Goal: Task Accomplishment & Management: Manage account settings

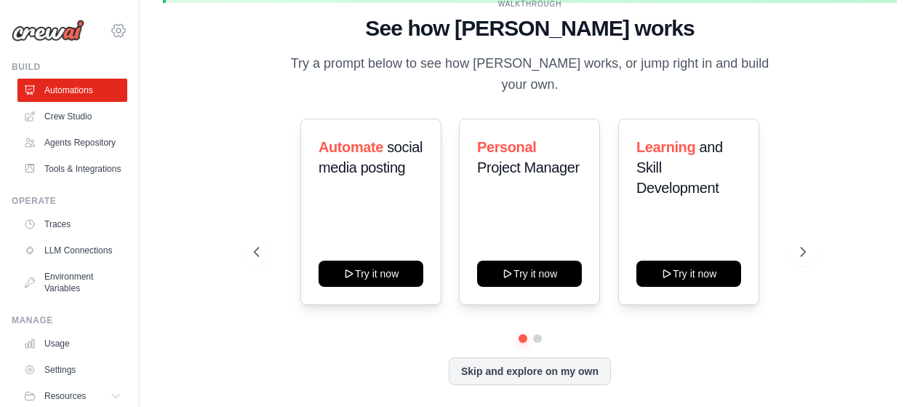
click at [110, 32] on icon at bounding box center [118, 30] width 17 height 17
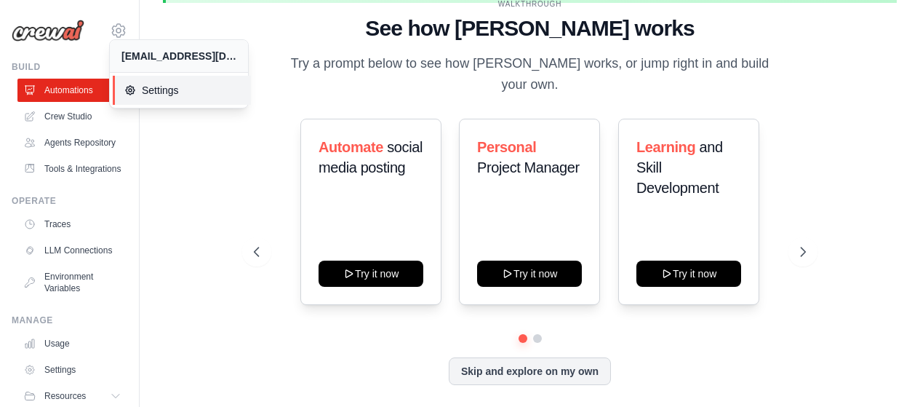
click at [148, 89] on span "Settings" at bounding box center [181, 90] width 115 height 15
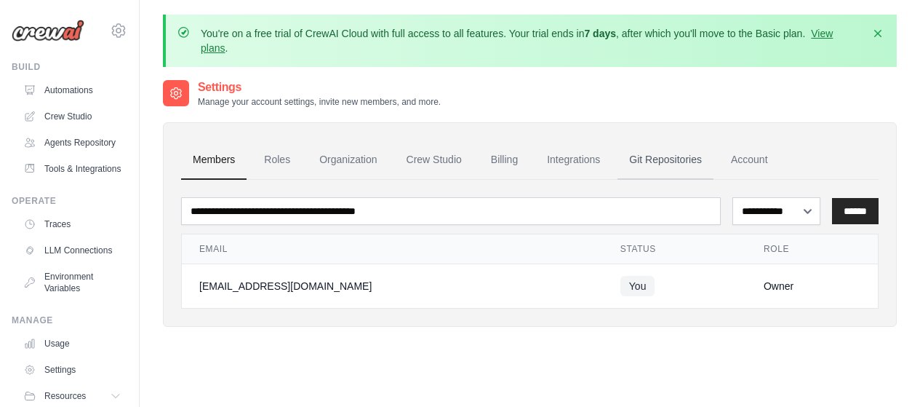
click at [679, 156] on link "Git Repositories" at bounding box center [665, 159] width 96 height 39
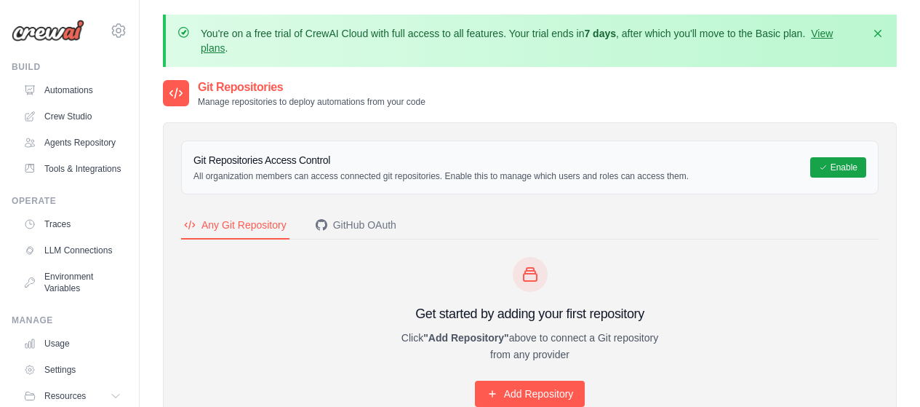
scroll to position [73, 0]
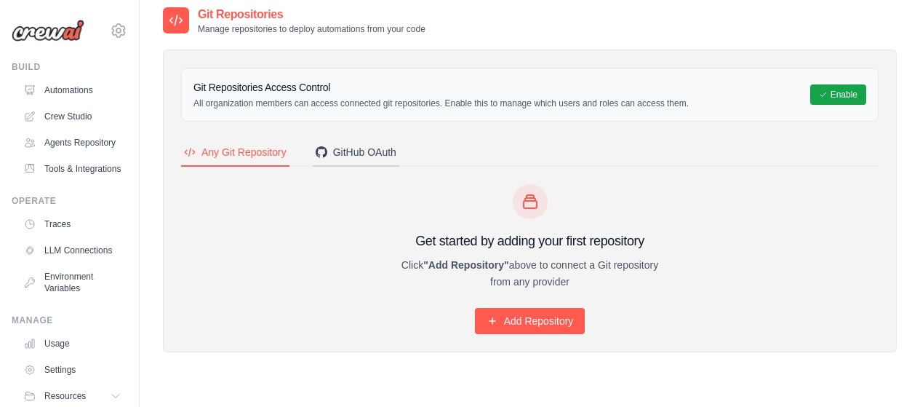
click at [344, 158] on div "GitHub OAuth" at bounding box center [356, 152] width 81 height 15
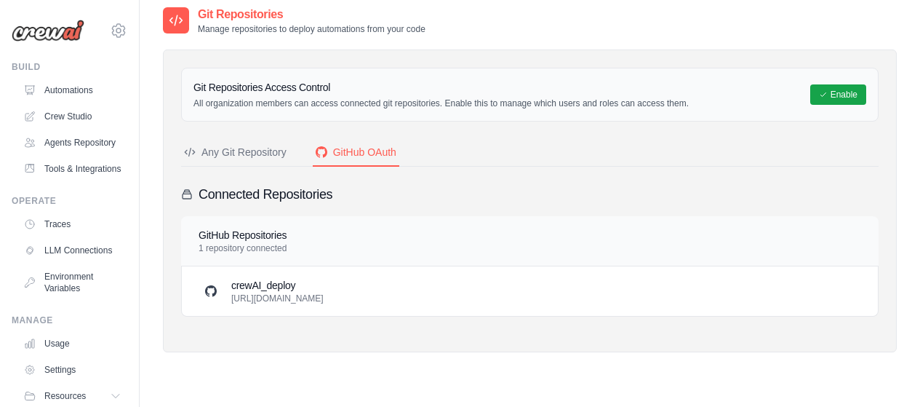
click at [303, 312] on div "crewAI_deploy https://github.com/ldferreiraldf-afk/crewAI_deploy.git" at bounding box center [530, 290] width 696 height 49
click at [310, 295] on p "[URL][DOMAIN_NAME]" at bounding box center [277, 298] width 92 height 12
click at [273, 241] on h4 "GitHub Repositories" at bounding box center [243, 235] width 88 height 15
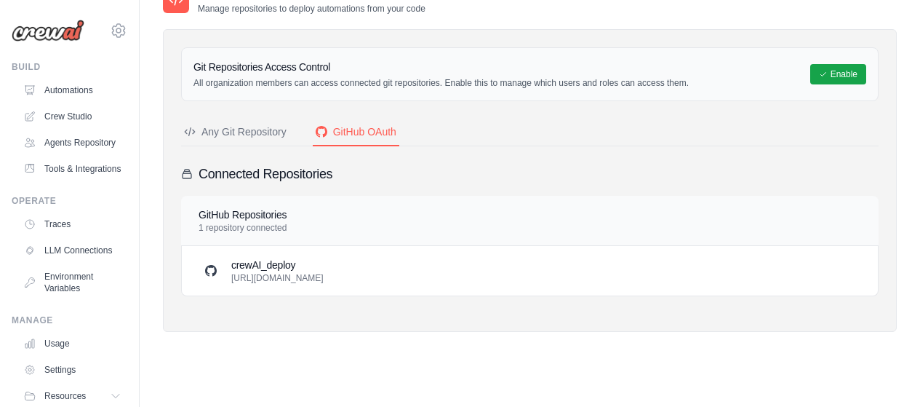
click at [255, 217] on h4 "GitHub Repositories" at bounding box center [243, 214] width 88 height 15
click at [257, 273] on p "[URL][DOMAIN_NAME]" at bounding box center [277, 278] width 92 height 12
click at [257, 221] on h4 "GitHub Repositories" at bounding box center [243, 214] width 88 height 15
click at [265, 168] on h3 "Connected Repositories" at bounding box center [266, 174] width 134 height 20
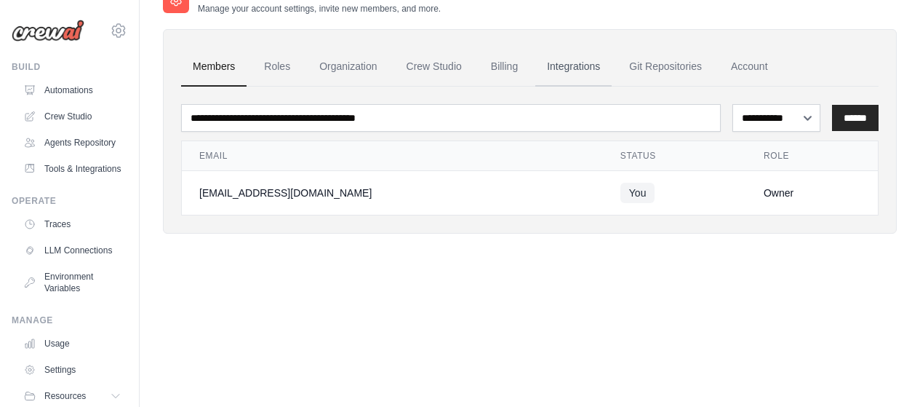
click at [562, 68] on link "Integrations" at bounding box center [573, 66] width 76 height 39
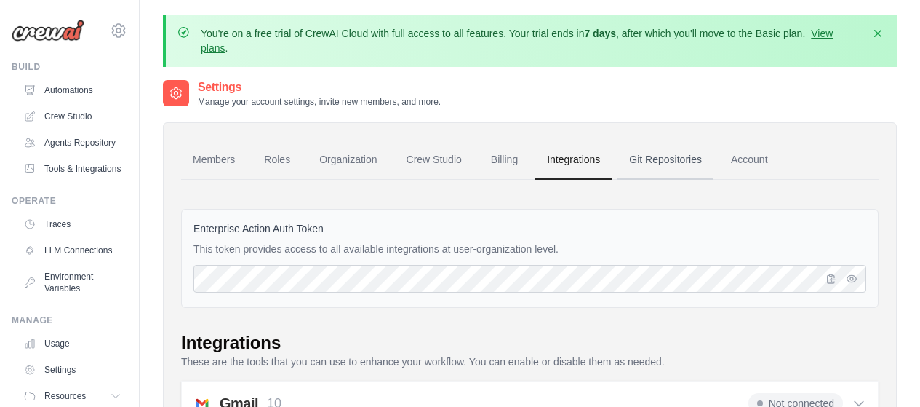
click at [672, 165] on link "Git Repositories" at bounding box center [665, 159] width 96 height 39
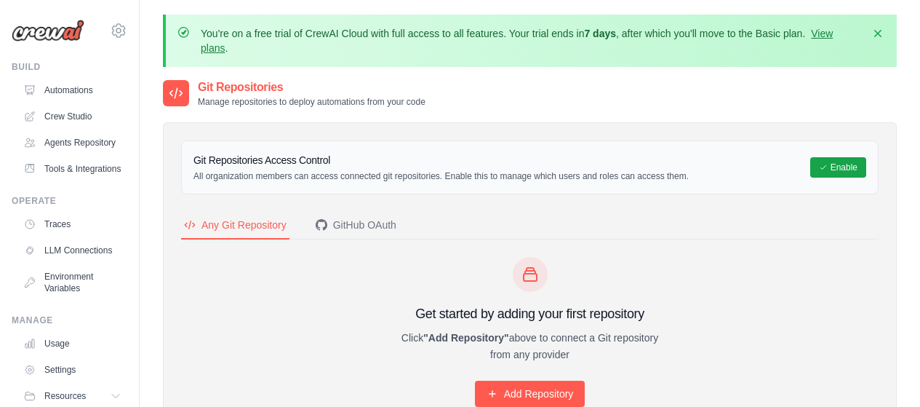
scroll to position [73, 0]
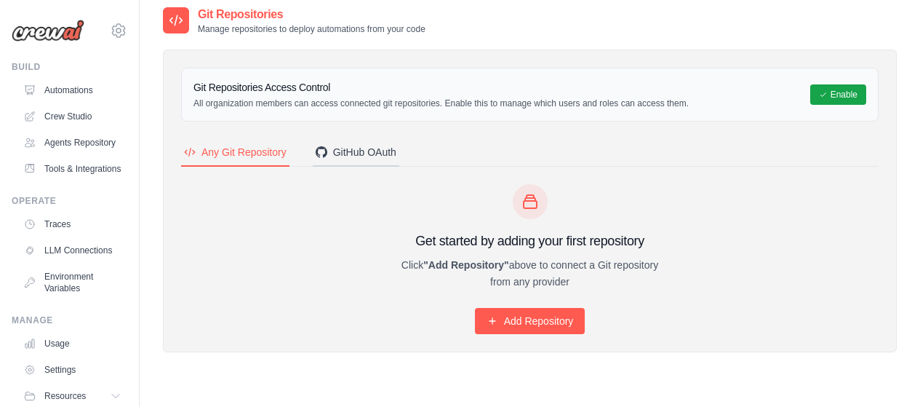
click at [380, 154] on div "GitHub OAuth" at bounding box center [356, 152] width 81 height 15
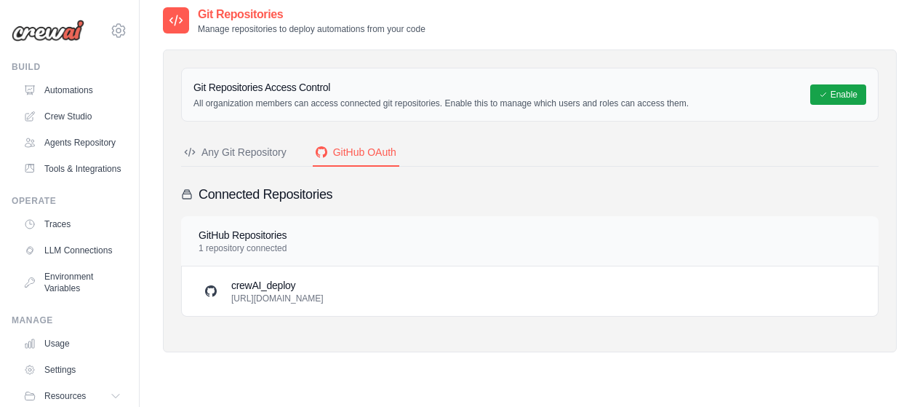
click at [267, 198] on h3 "Connected Repositories" at bounding box center [266, 194] width 134 height 20
click at [255, 224] on div "GitHub Repositories 1 repository connected" at bounding box center [529, 241] width 697 height 50
click at [254, 233] on h4 "GitHub Repositories" at bounding box center [243, 235] width 88 height 15
click at [253, 241] on h4 "GitHub Repositories" at bounding box center [243, 235] width 88 height 15
drag, startPoint x: 253, startPoint y: 241, endPoint x: 286, endPoint y: 265, distance: 40.6
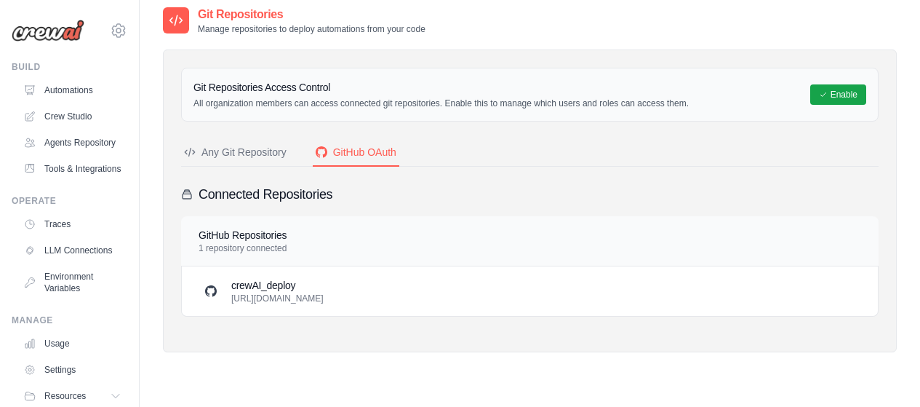
click at [261, 253] on div "GitHub Repositories 1 repository connected" at bounding box center [243, 241] width 88 height 26
click at [324, 300] on p "[URL][DOMAIN_NAME]" at bounding box center [277, 298] width 92 height 12
click at [261, 348] on div "Git Repositories Access Control All organization members can access connected g…" at bounding box center [530, 200] width 734 height 303
click at [260, 232] on h4 "GitHub Repositories" at bounding box center [243, 235] width 88 height 15
click at [295, 299] on p "[URL][DOMAIN_NAME]" at bounding box center [277, 298] width 92 height 12
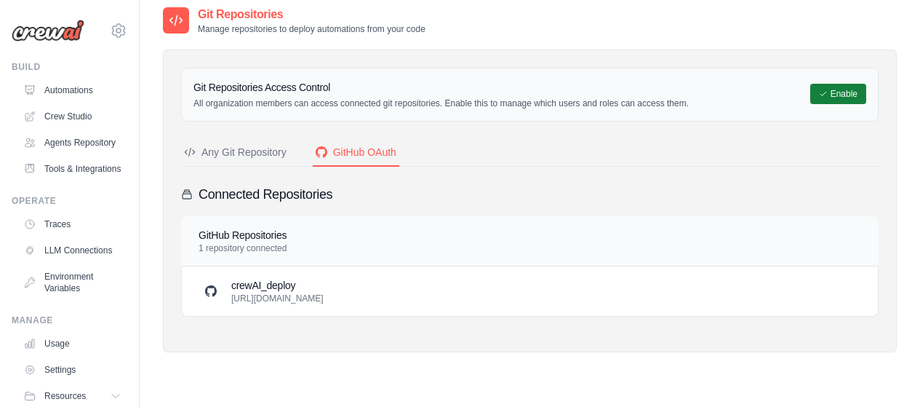
click at [847, 99] on button "Enable" at bounding box center [838, 94] width 56 height 20
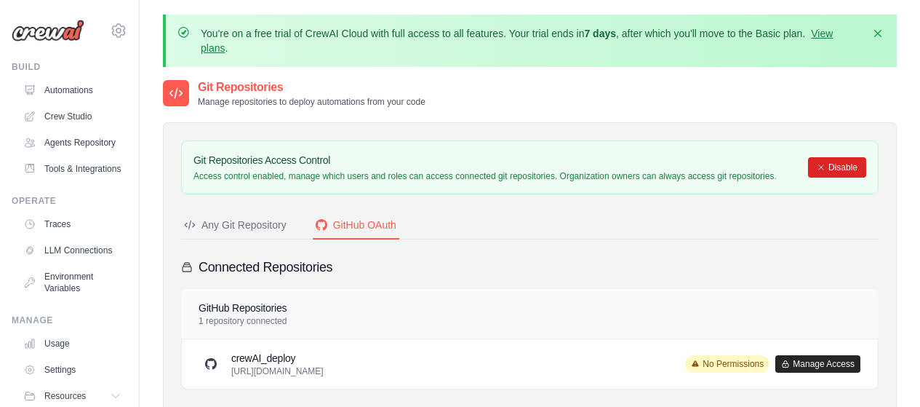
scroll to position [93, 0]
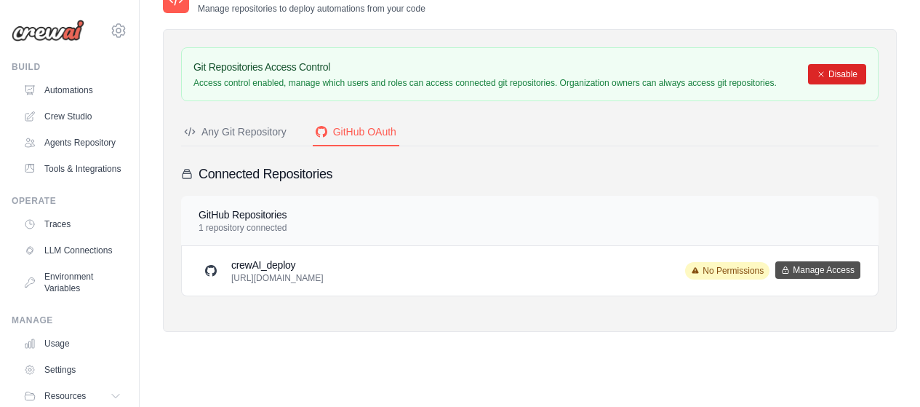
click at [842, 265] on button "Manage Access" at bounding box center [817, 269] width 85 height 17
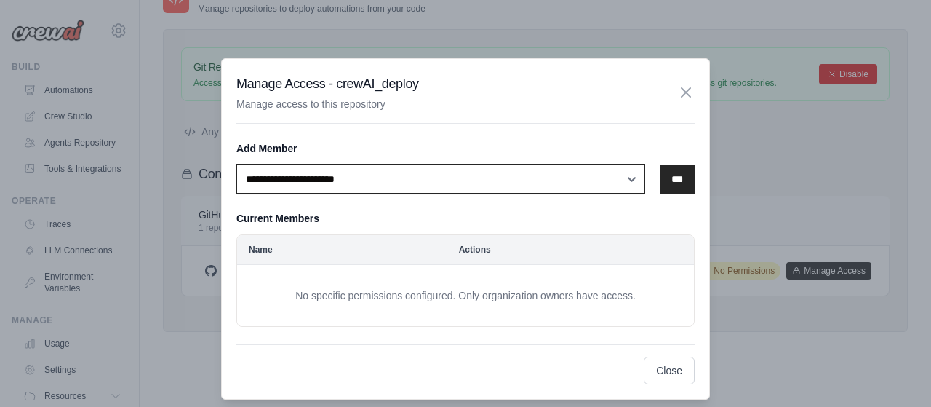
click at [639, 185] on select "**********" at bounding box center [440, 178] width 408 height 29
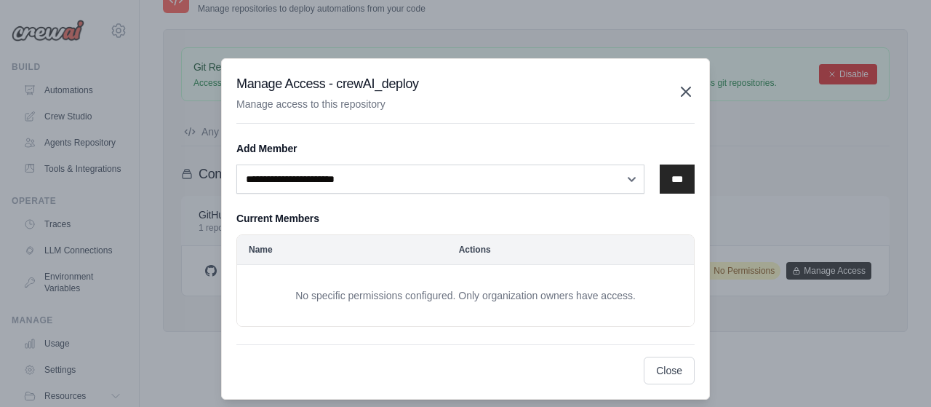
click at [687, 96] on icon "button" at bounding box center [685, 91] width 17 height 17
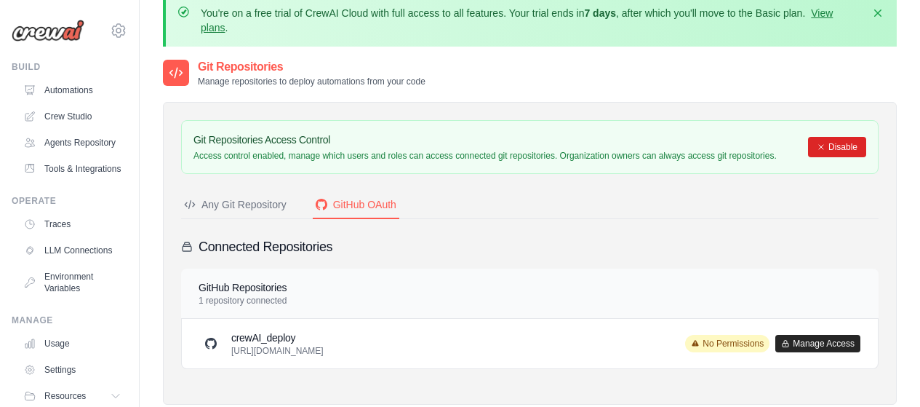
scroll to position [0, 0]
